Goal: Book appointment/travel/reservation

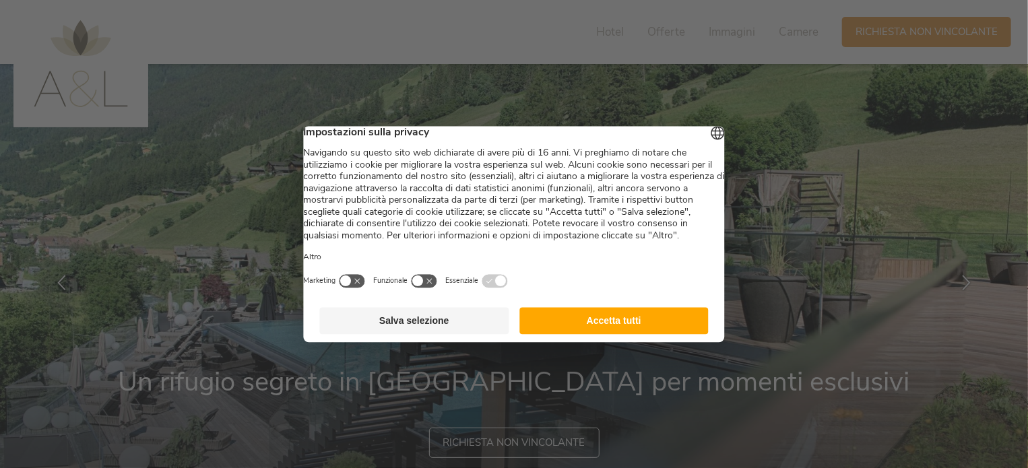
click at [633, 331] on button "Accetta tutti" at bounding box center [613, 320] width 189 height 27
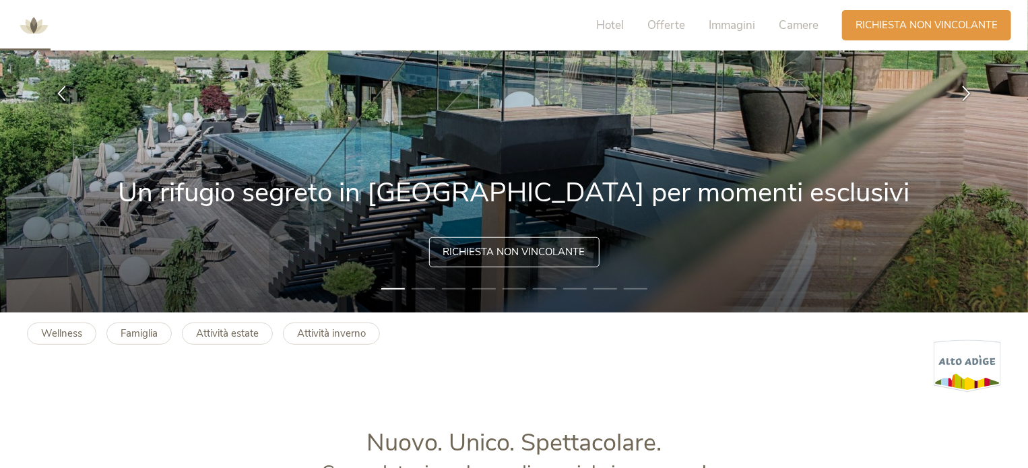
scroll to position [202, 0]
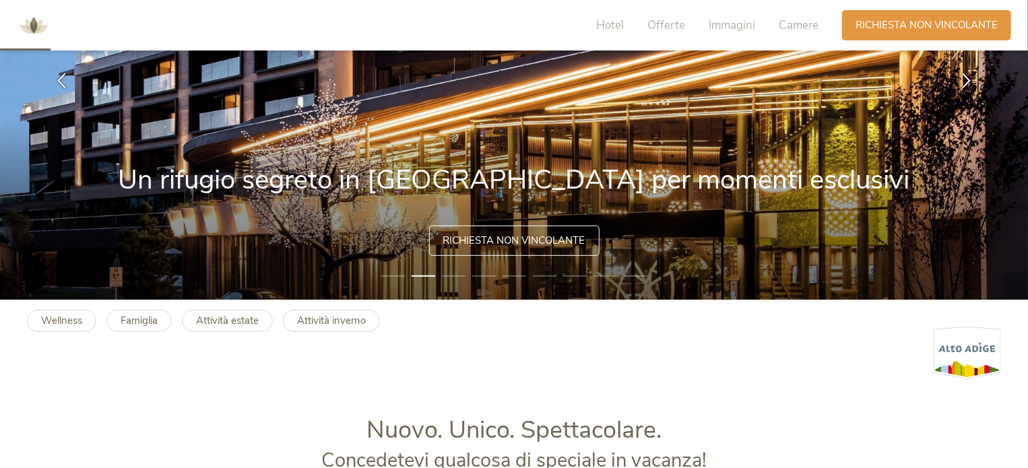
click at [700, 134] on img at bounding box center [514, 81] width 1029 height 438
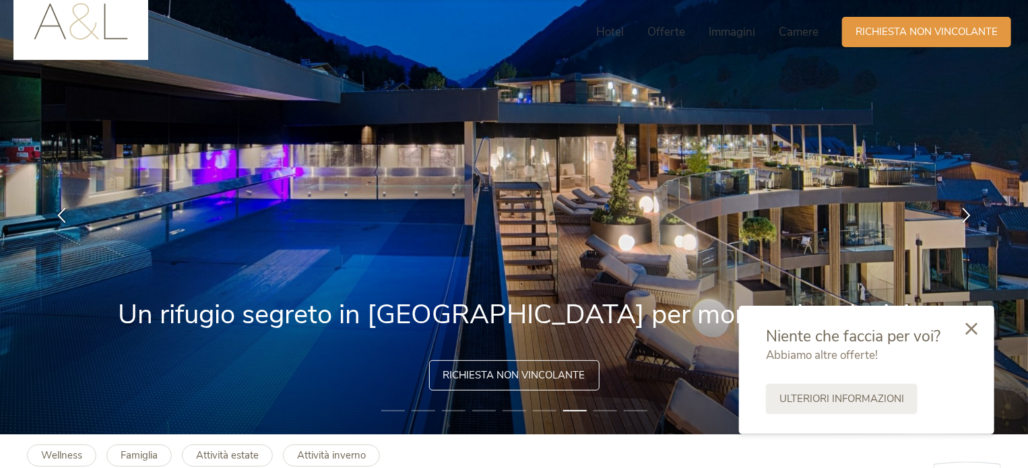
scroll to position [0, 0]
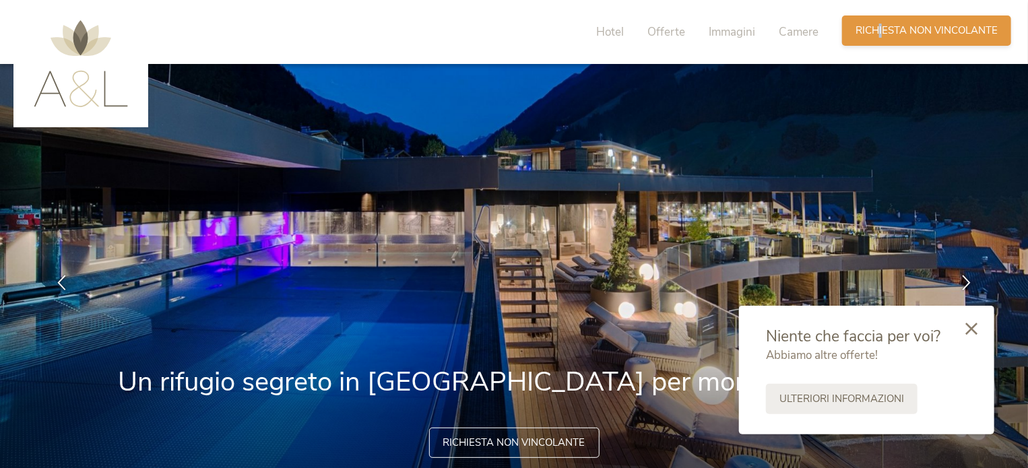
drag, startPoint x: 884, startPoint y: 46, endPoint x: 879, endPoint y: 35, distance: 12.0
click at [879, 36] on div "Richiesta Richiesta non vincolante" at bounding box center [926, 30] width 169 height 30
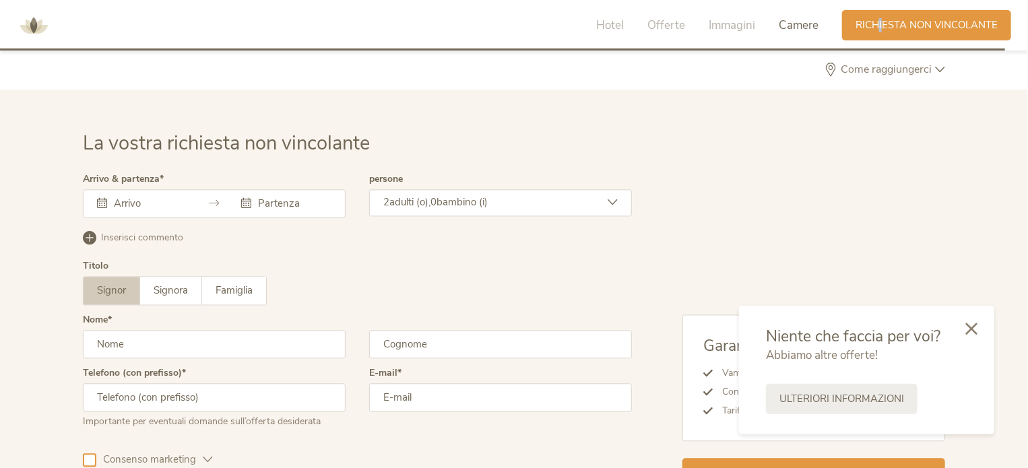
scroll to position [3998, 0]
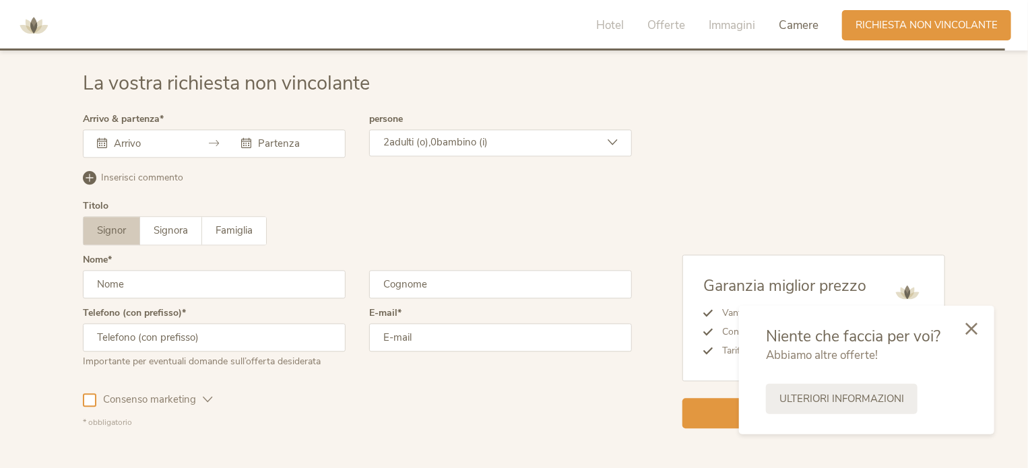
click at [139, 139] on input "text" at bounding box center [148, 143] width 77 height 13
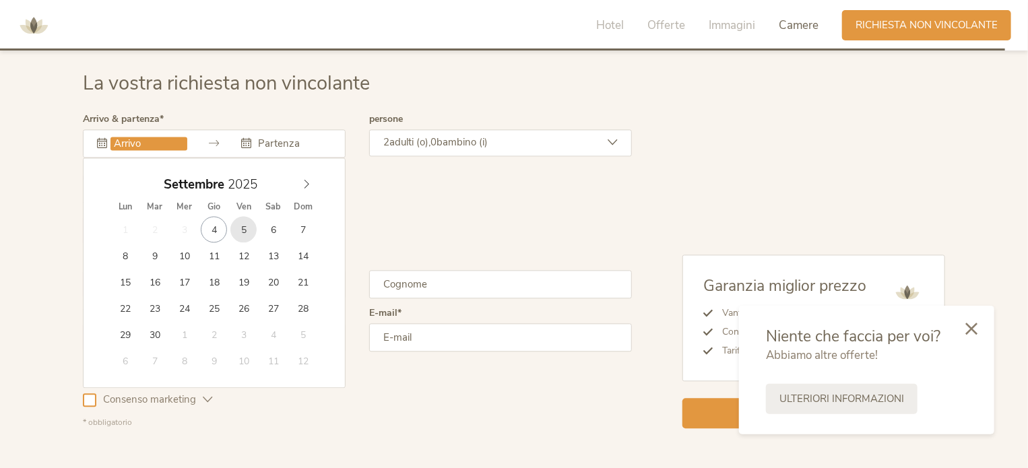
type input "05.09.2025"
type input "07.09.2025"
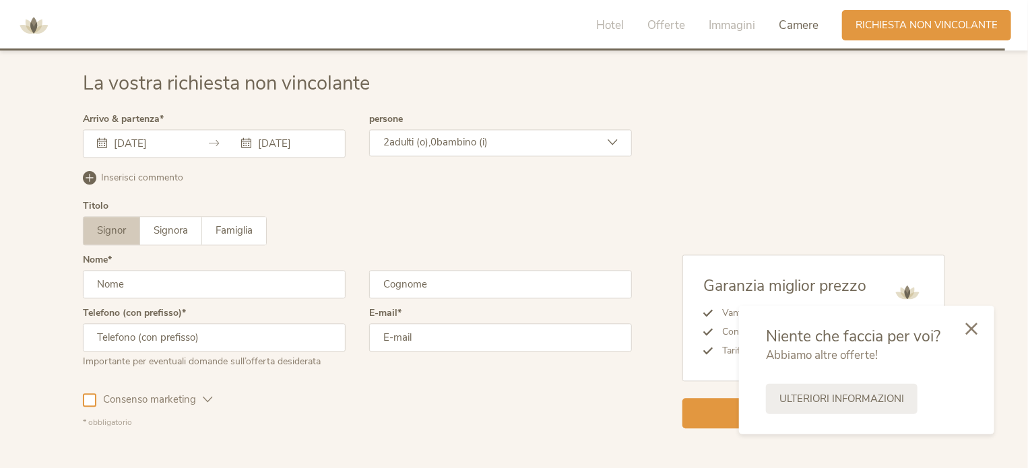
click at [604, 138] on div "2 adulti (o), 0 bambino (i)" at bounding box center [500, 142] width 263 height 27
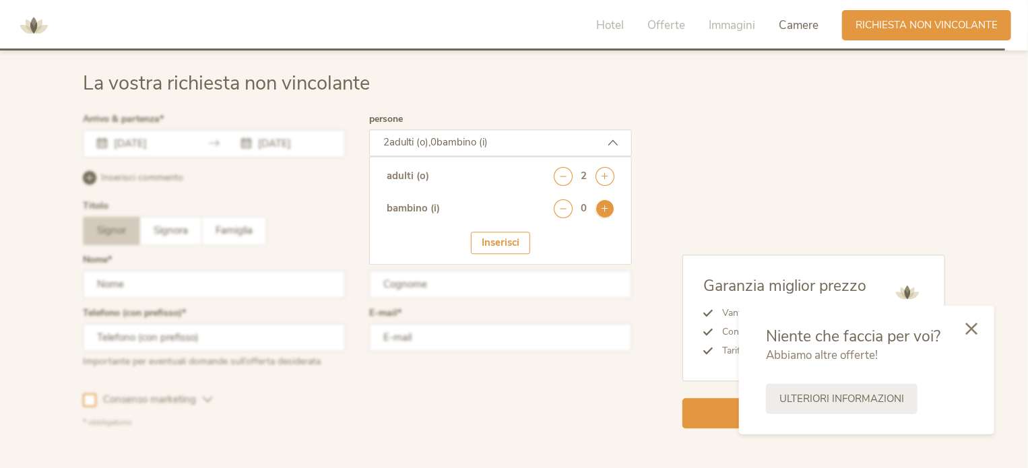
click at [608, 207] on icon at bounding box center [604, 208] width 19 height 19
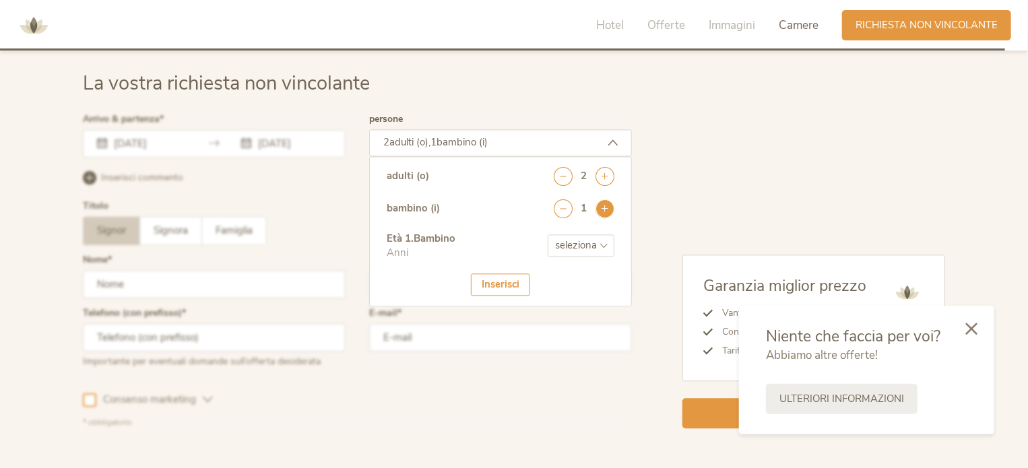
click at [608, 207] on icon at bounding box center [604, 208] width 19 height 19
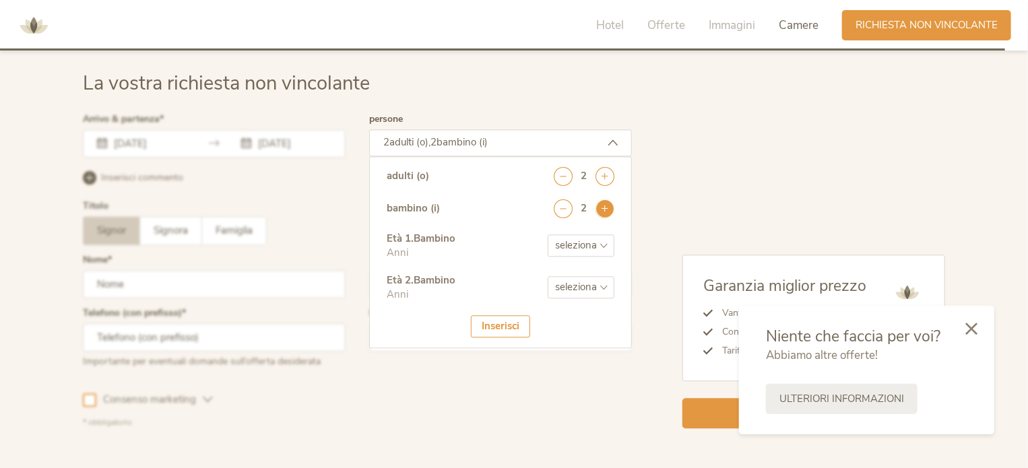
click at [608, 207] on icon at bounding box center [604, 208] width 19 height 19
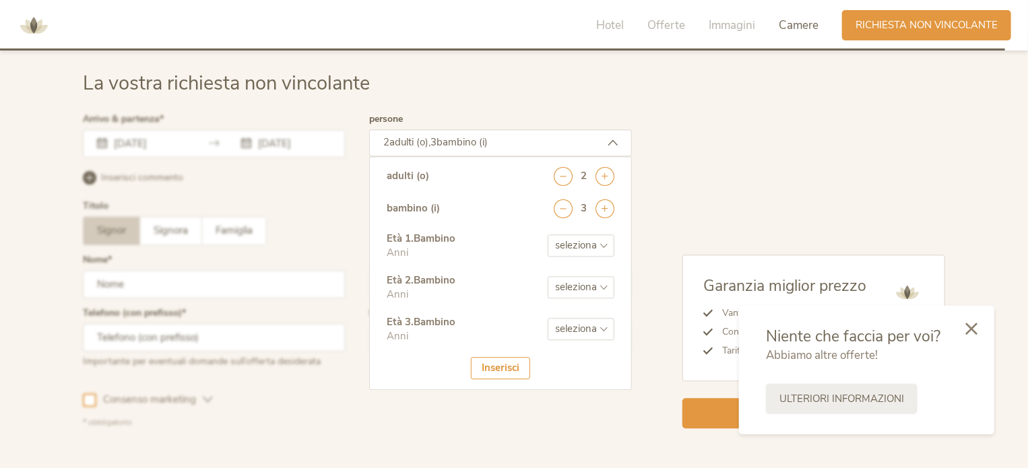
click at [600, 235] on select "seleziona 0 1 2 3 4 5 6 7 8 9 10 11 12 13 14 15 16 17" at bounding box center [581, 245] width 67 height 22
select select "13"
click at [548, 234] on select "seleziona 0 1 2 3 4 5 6 7 8 9 10 11 12 13 14 15 16 17" at bounding box center [581, 245] width 67 height 22
click at [612, 287] on select "seleziona 0 1 2 3 4 5 6 7 8 9 10 11 12 13 14 15 16 17" at bounding box center [581, 287] width 67 height 22
select select "10"
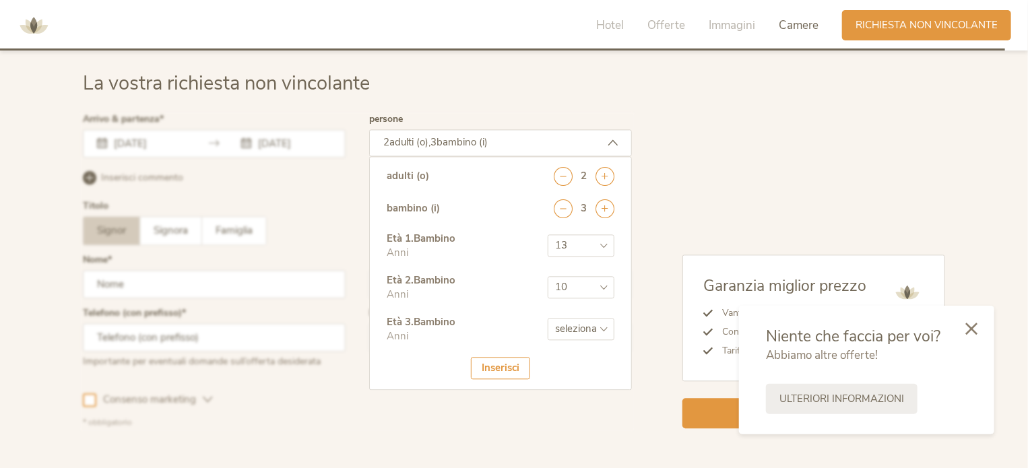
click at [548, 276] on select "seleziona 0 1 2 3 4 5 6 7 8 9 10 11 12 13 14 15 16 17" at bounding box center [581, 287] width 67 height 22
click at [611, 329] on select "seleziona 0 1 2 3 4 5 6 7 8 9 10 11 12 13 14 15 16 17" at bounding box center [581, 329] width 67 height 22
select select "10"
click at [548, 318] on select "seleziona 0 1 2 3 4 5 6 7 8 9 10 11 12 13 14 15 16 17" at bounding box center [581, 329] width 67 height 22
click at [504, 361] on div "Inserisci" at bounding box center [500, 368] width 59 height 22
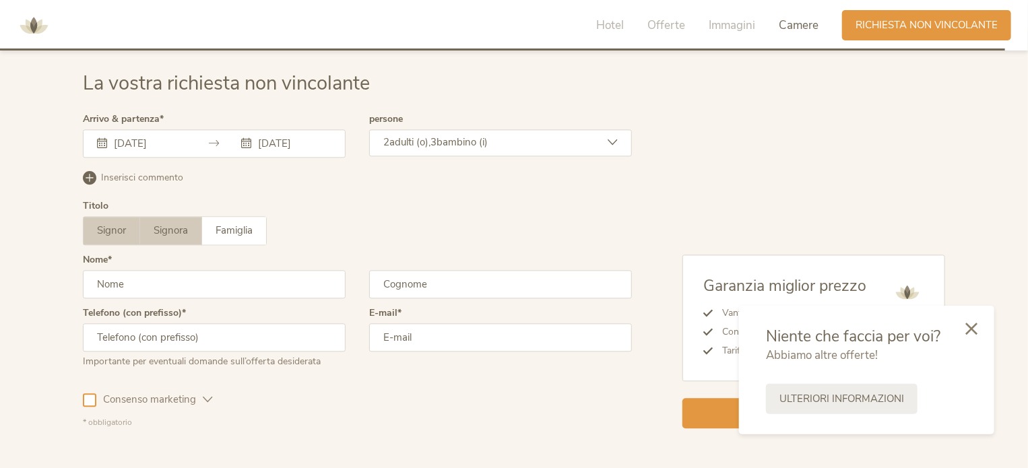
click at [159, 225] on span "Signora" at bounding box center [171, 230] width 34 height 13
click at [149, 287] on input "text" at bounding box center [214, 284] width 263 height 28
type input "DANIELA"
type input "DEPETRIS"
type input "3334667923"
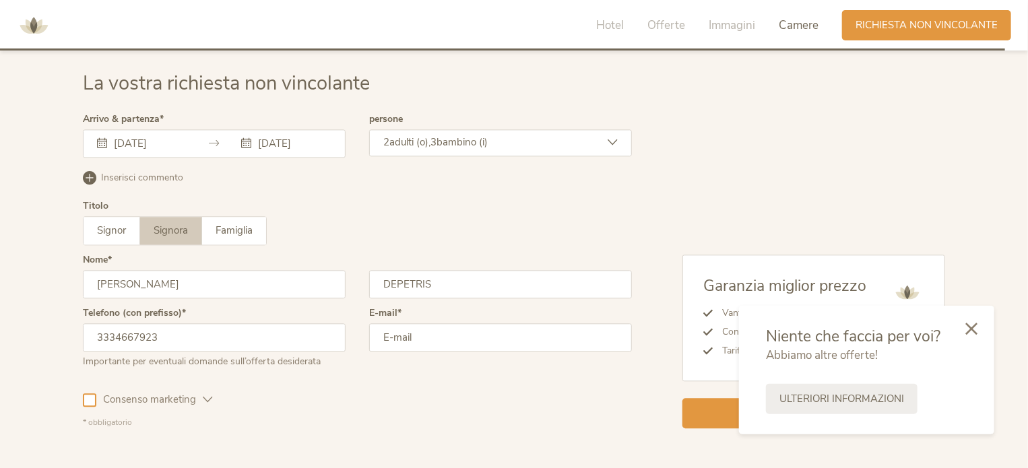
type input "danieladepetris883@gmail.com"
click at [978, 325] on div at bounding box center [971, 328] width 46 height 48
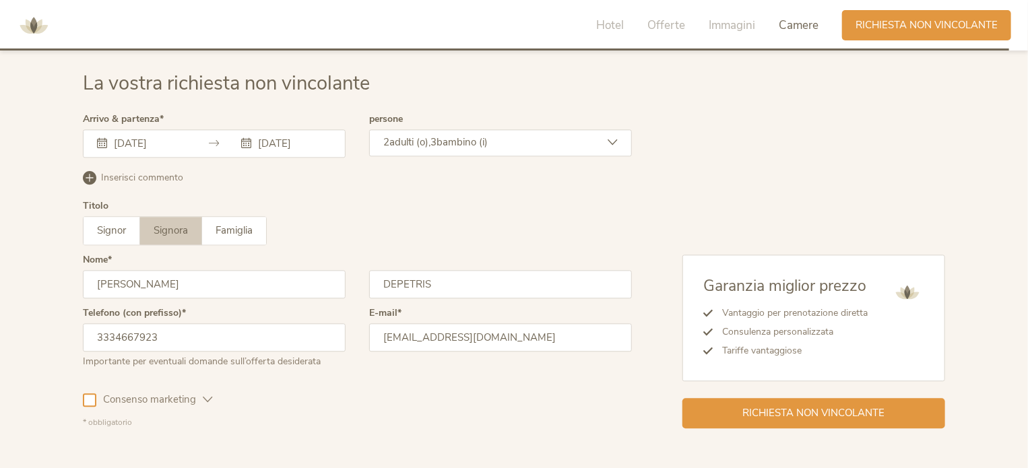
scroll to position [4065, 0]
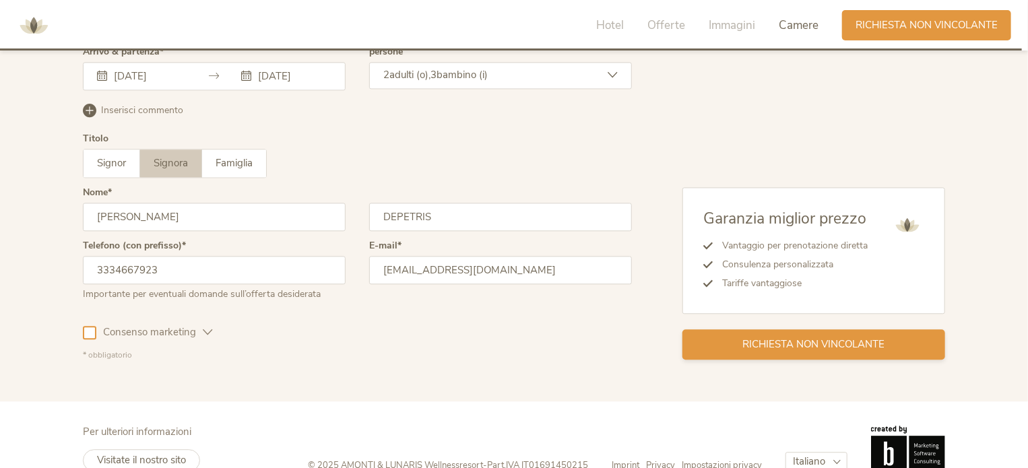
click at [832, 339] on span "Richiesta non vincolante" at bounding box center [814, 344] width 142 height 14
